Goal: Information Seeking & Learning: Check status

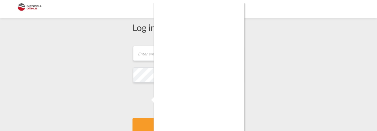
scroll to position [19, 0]
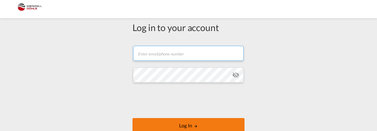
type input "[EMAIL_ADDRESS][DOMAIN_NAME]"
click at [171, 121] on button "Log In" at bounding box center [189, 125] width 112 height 15
